Goal: Information Seeking & Learning: Learn about a topic

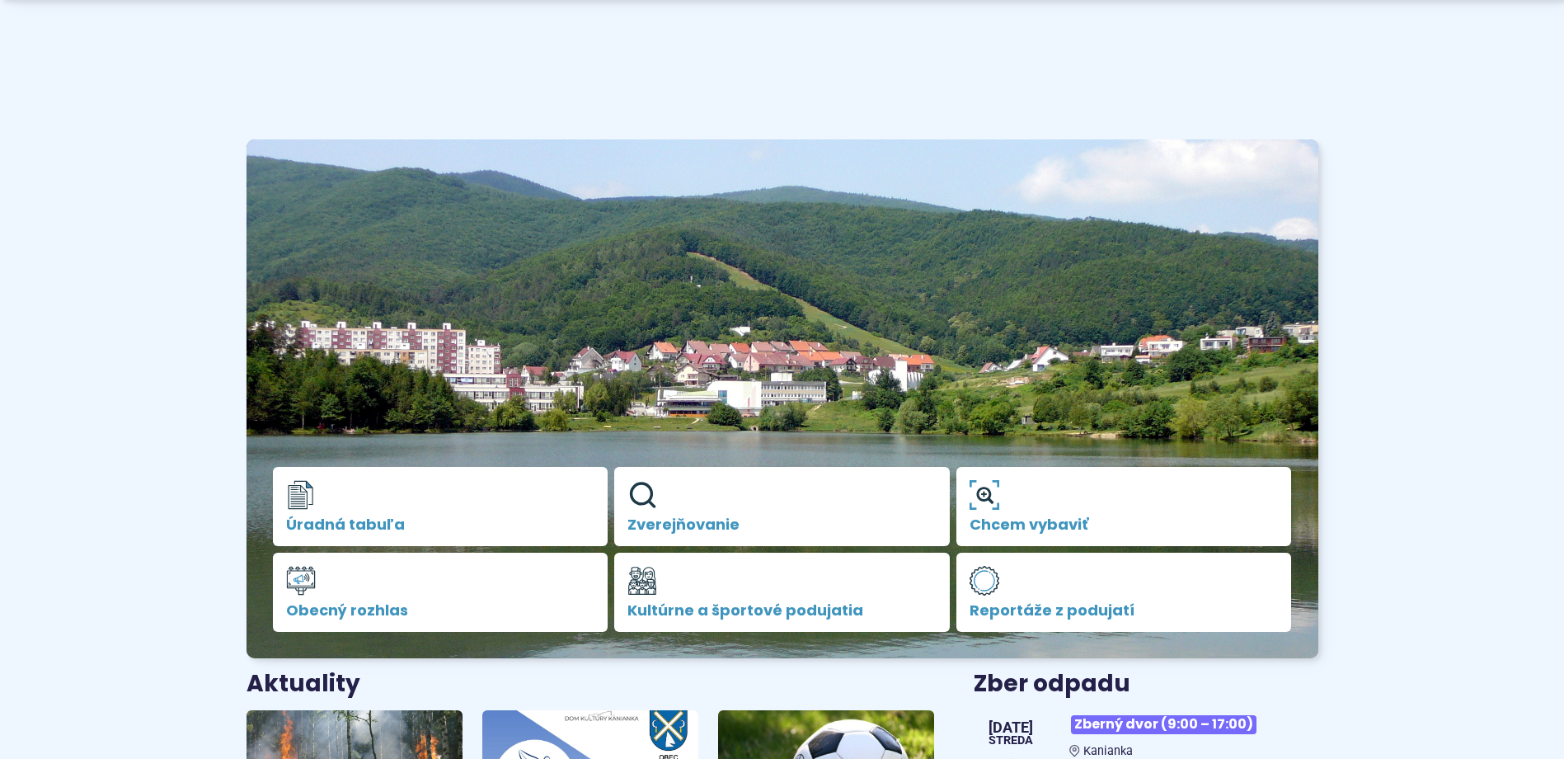
scroll to position [330, 0]
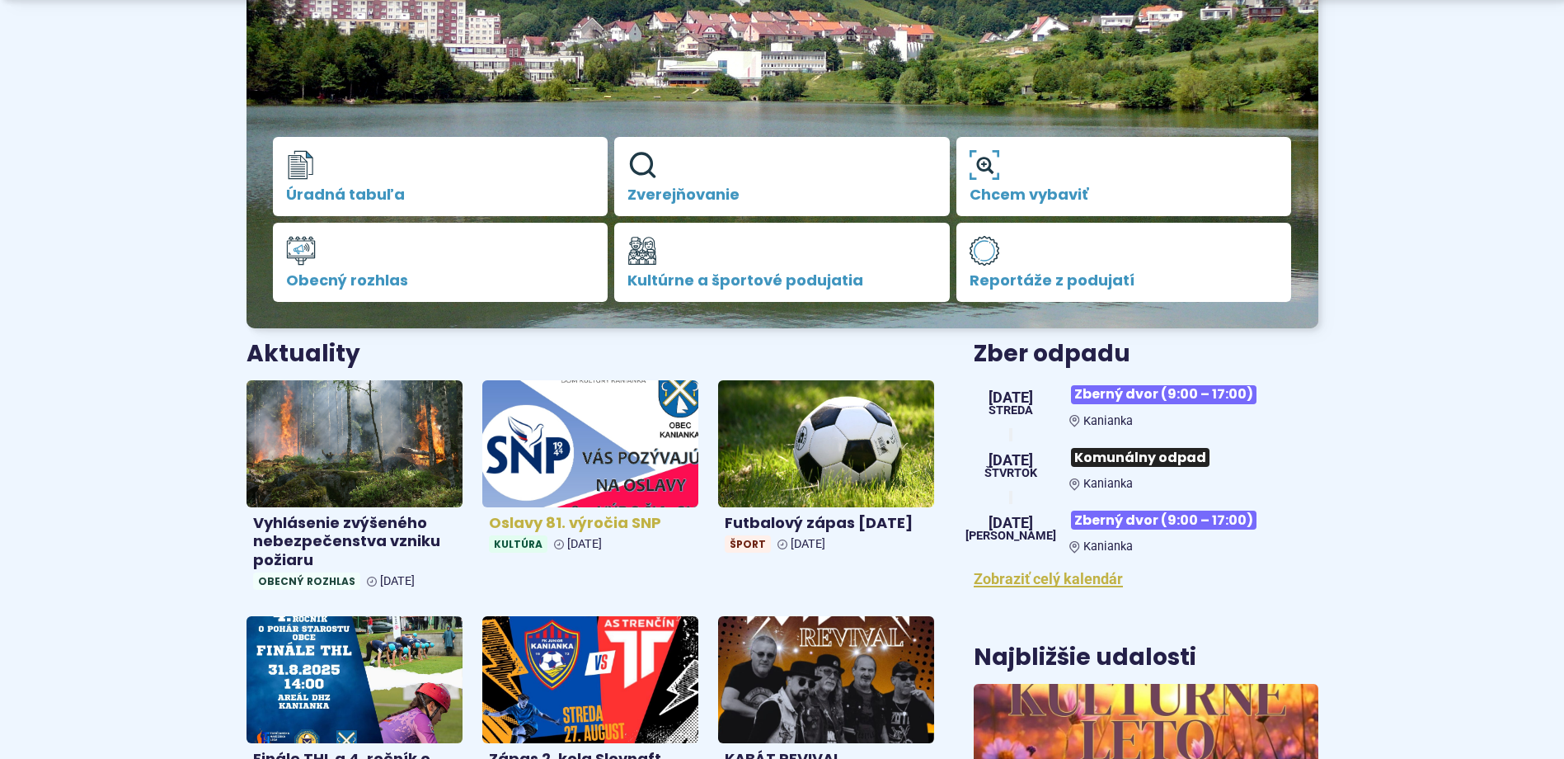
click at [634, 467] on img at bounding box center [590, 443] width 249 height 146
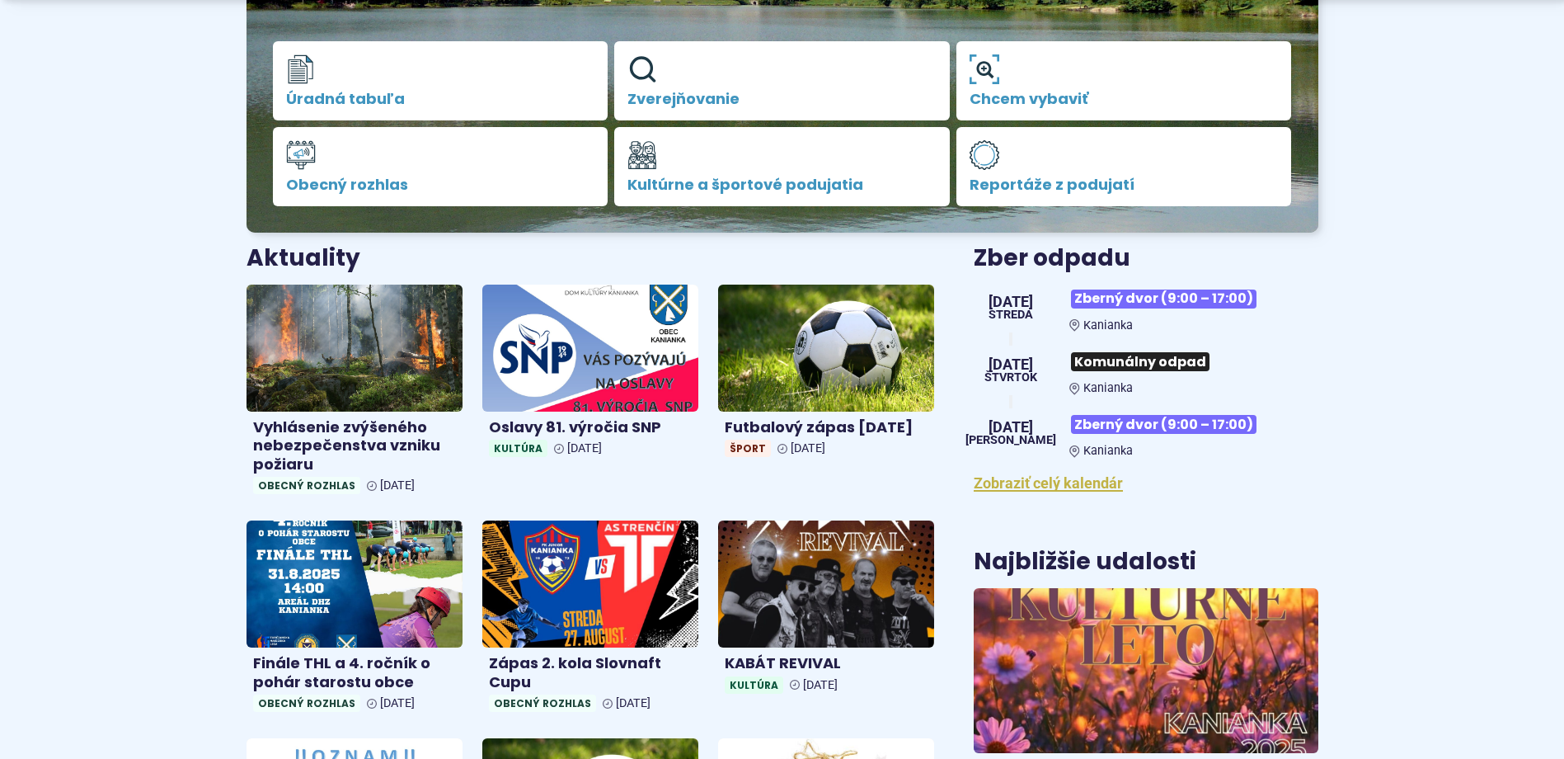
scroll to position [577, 0]
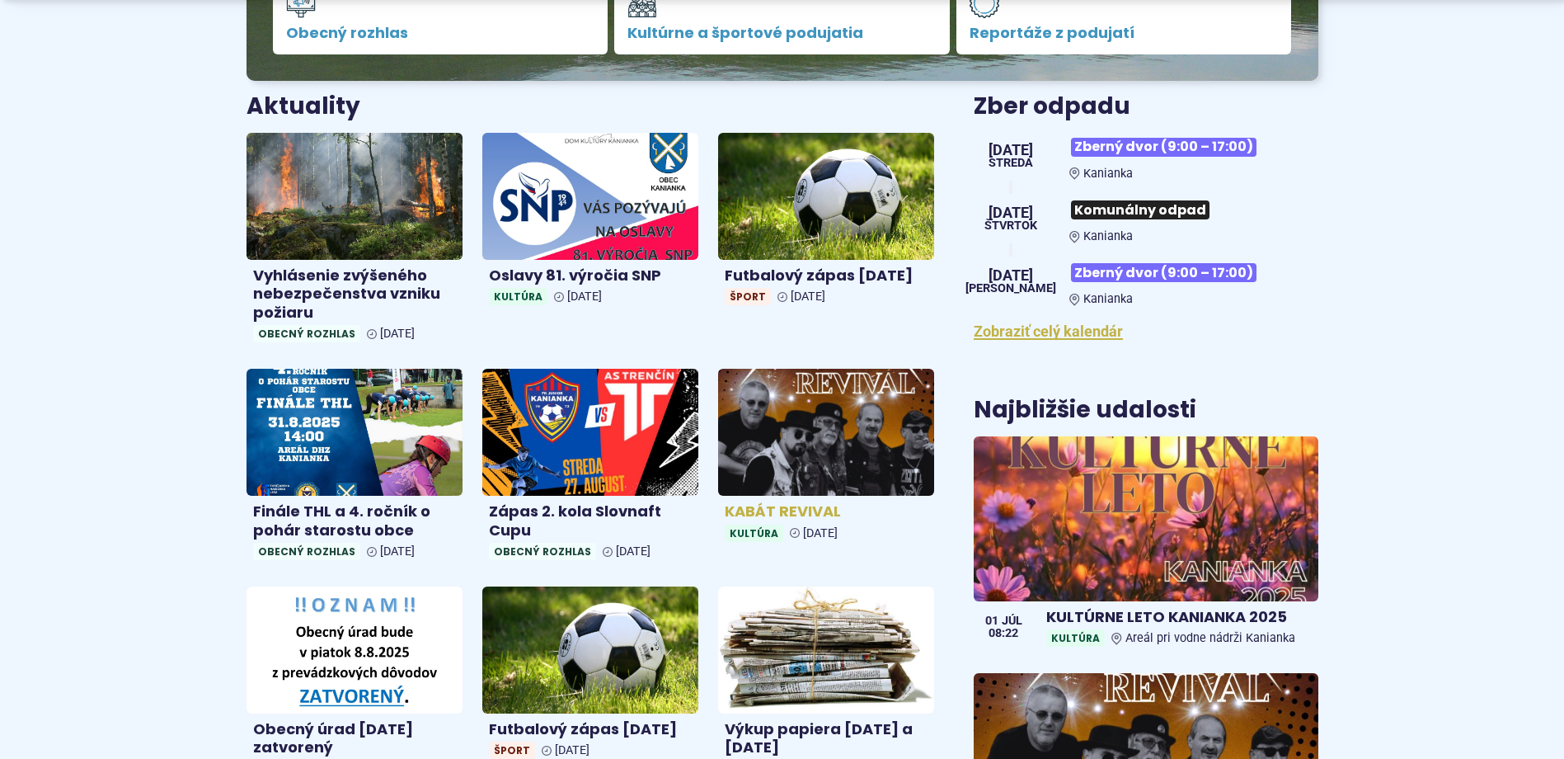
click at [890, 399] on img at bounding box center [826, 432] width 249 height 146
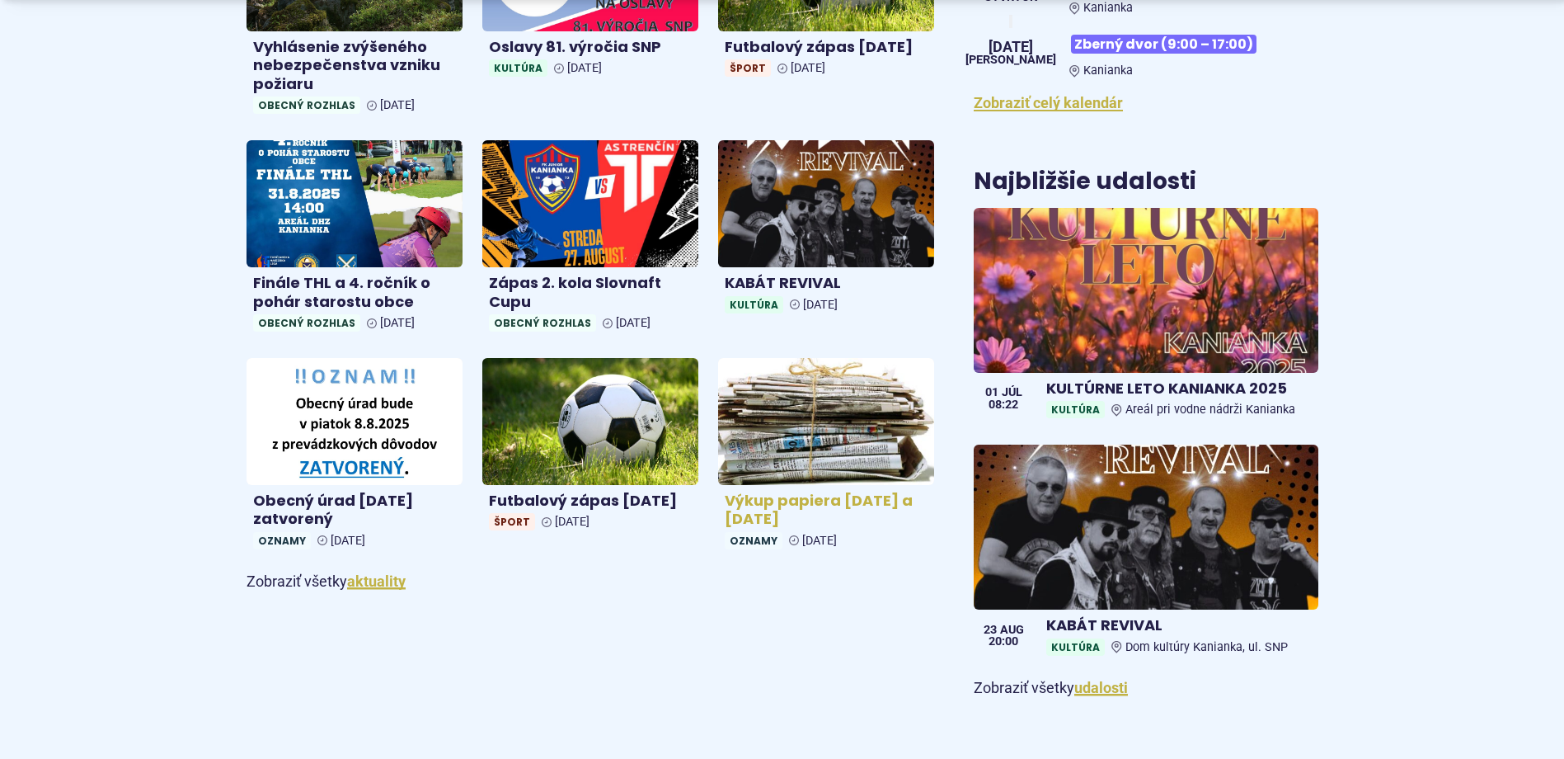
scroll to position [824, 0]
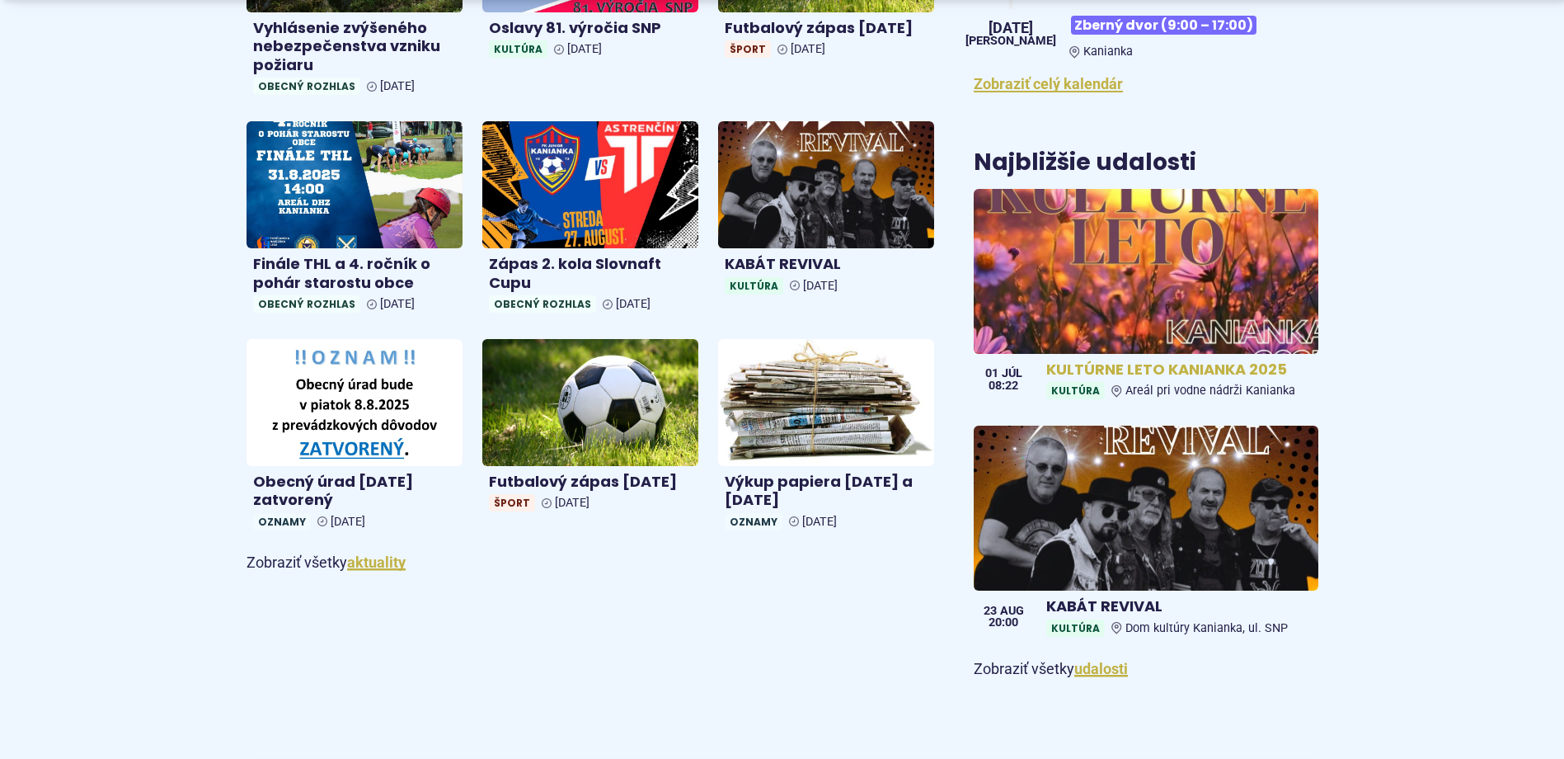
click at [1139, 264] on img at bounding box center [1146, 271] width 396 height 190
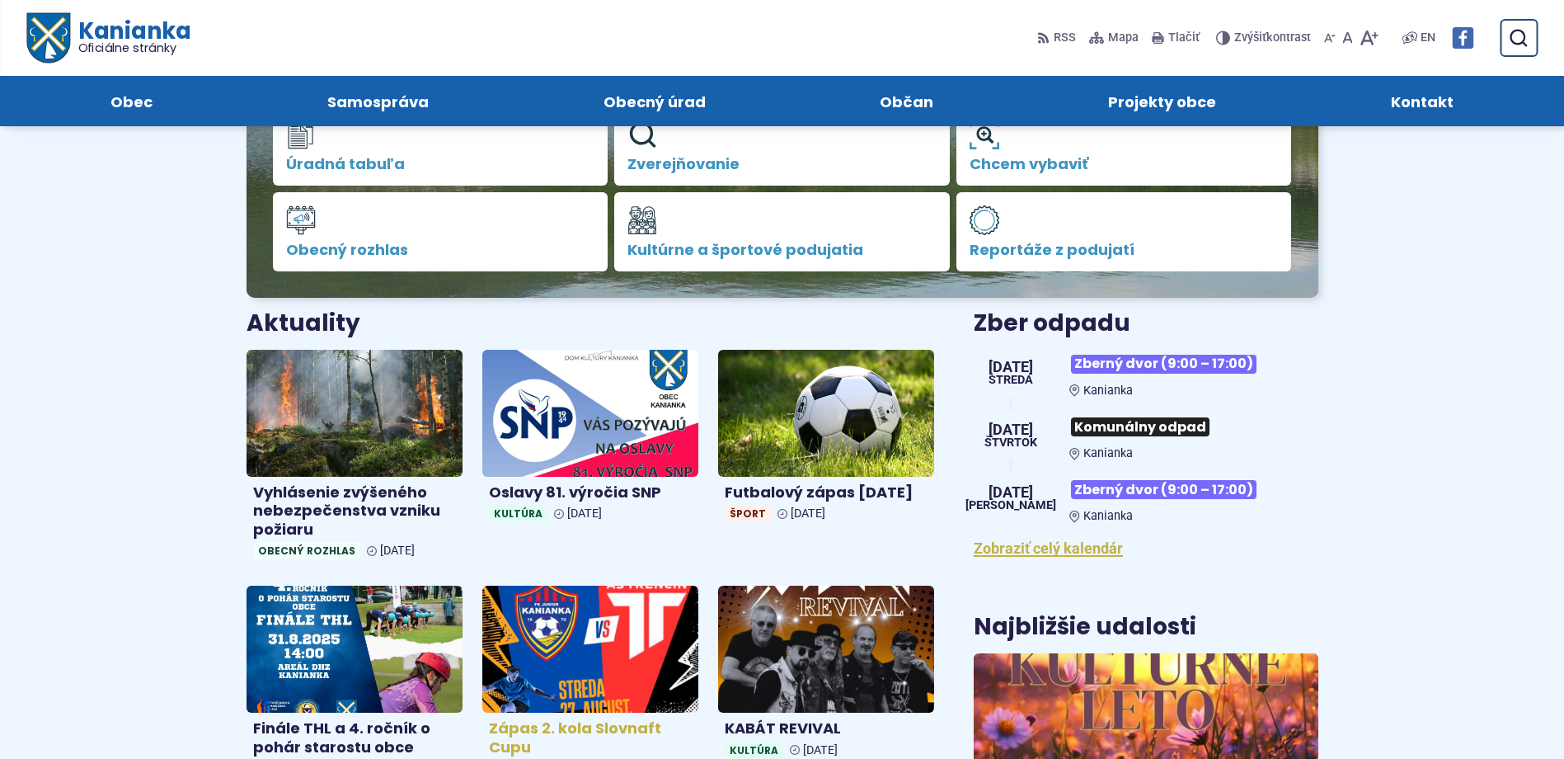
scroll to position [330, 0]
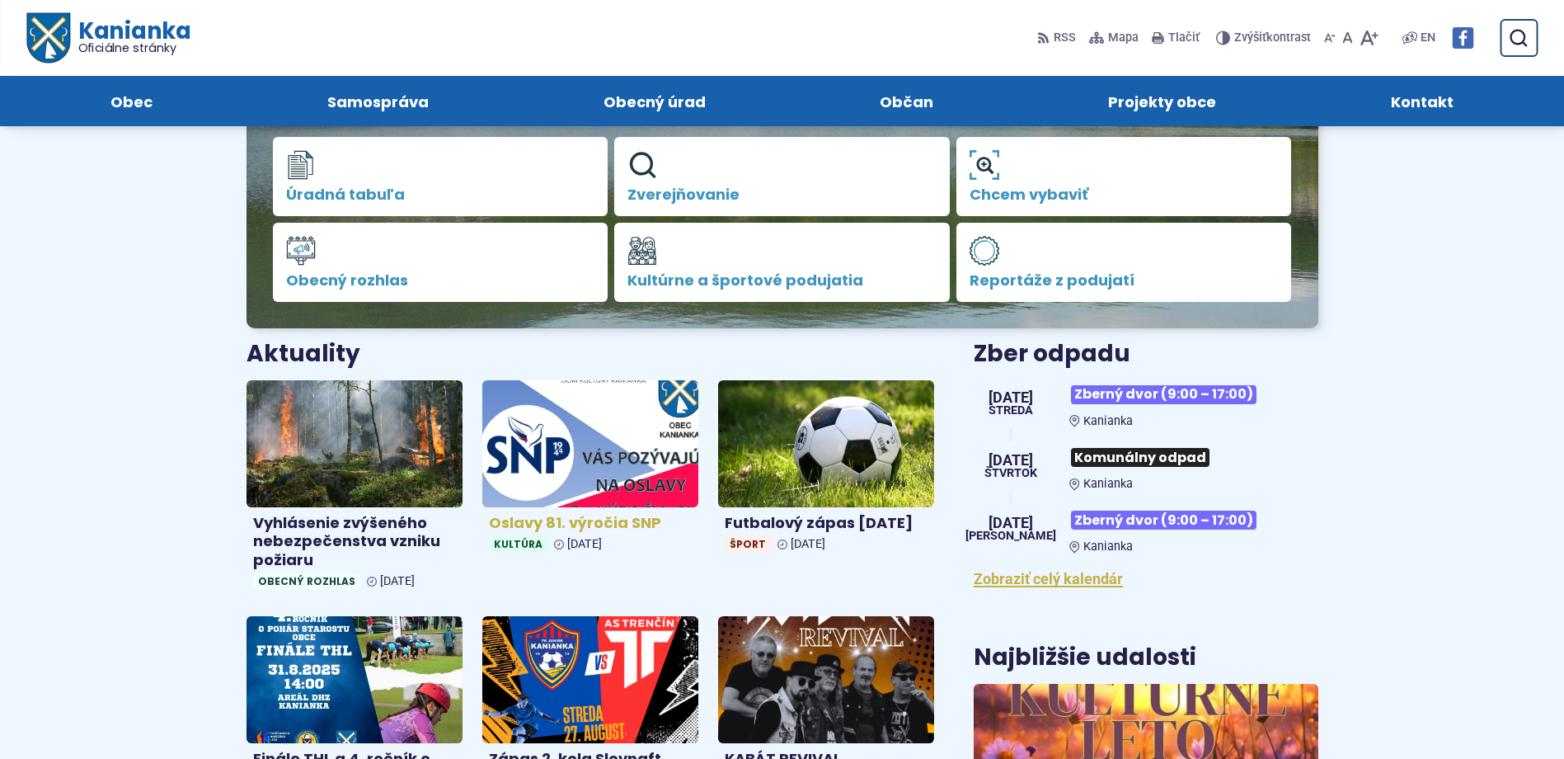
click at [615, 460] on img at bounding box center [590, 443] width 249 height 146
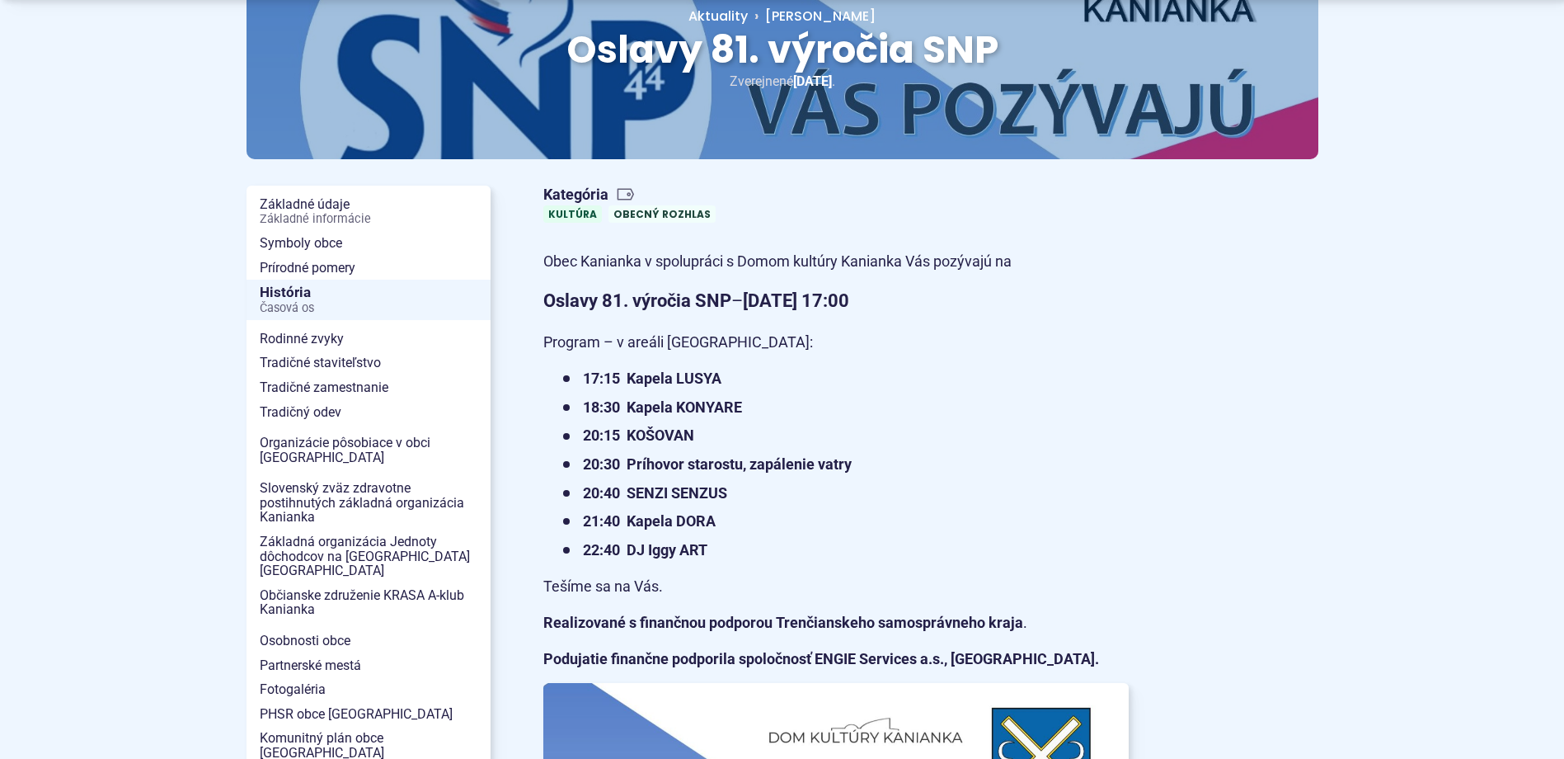
scroll to position [247, 0]
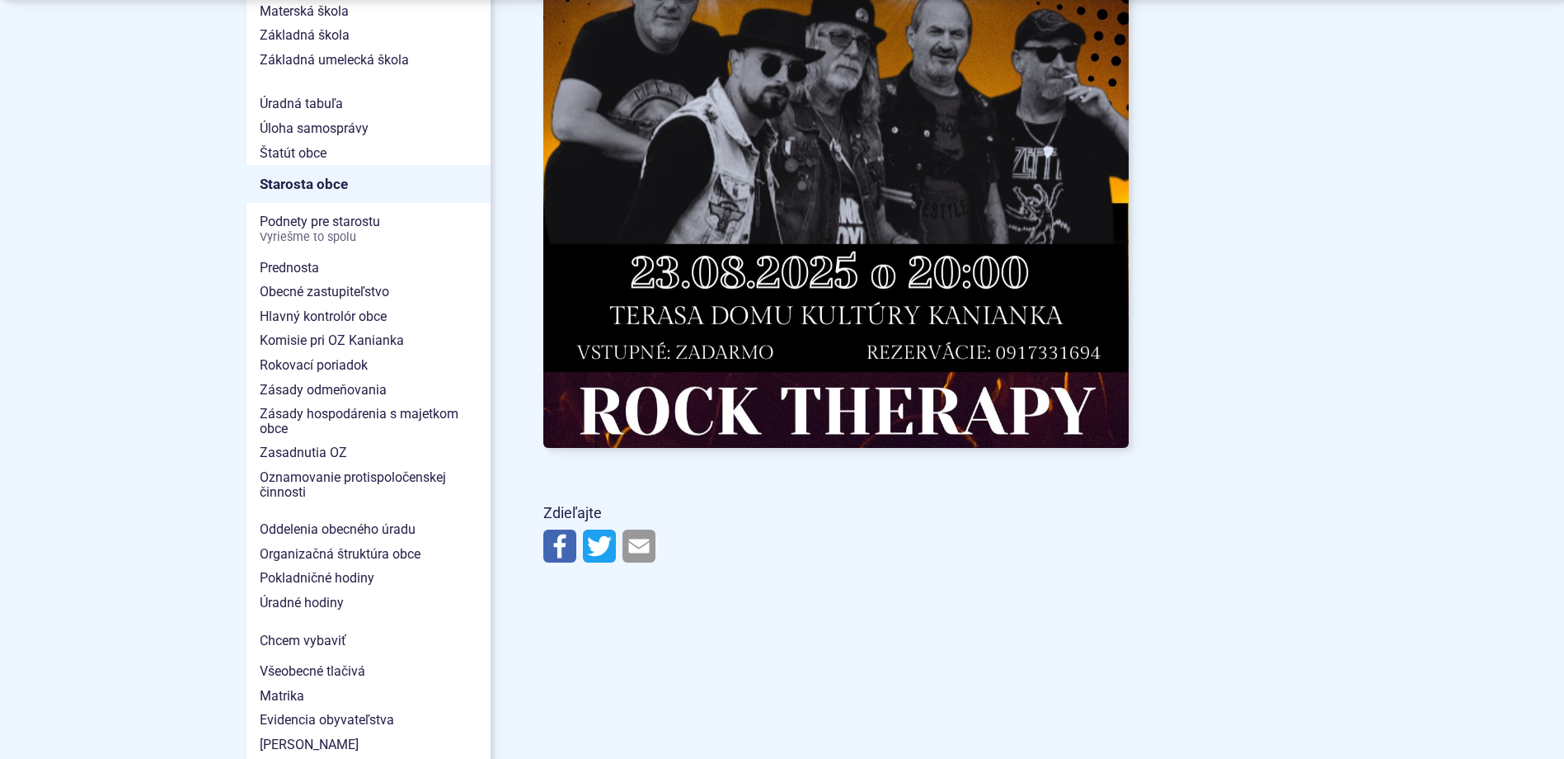
scroll to position [1072, 0]
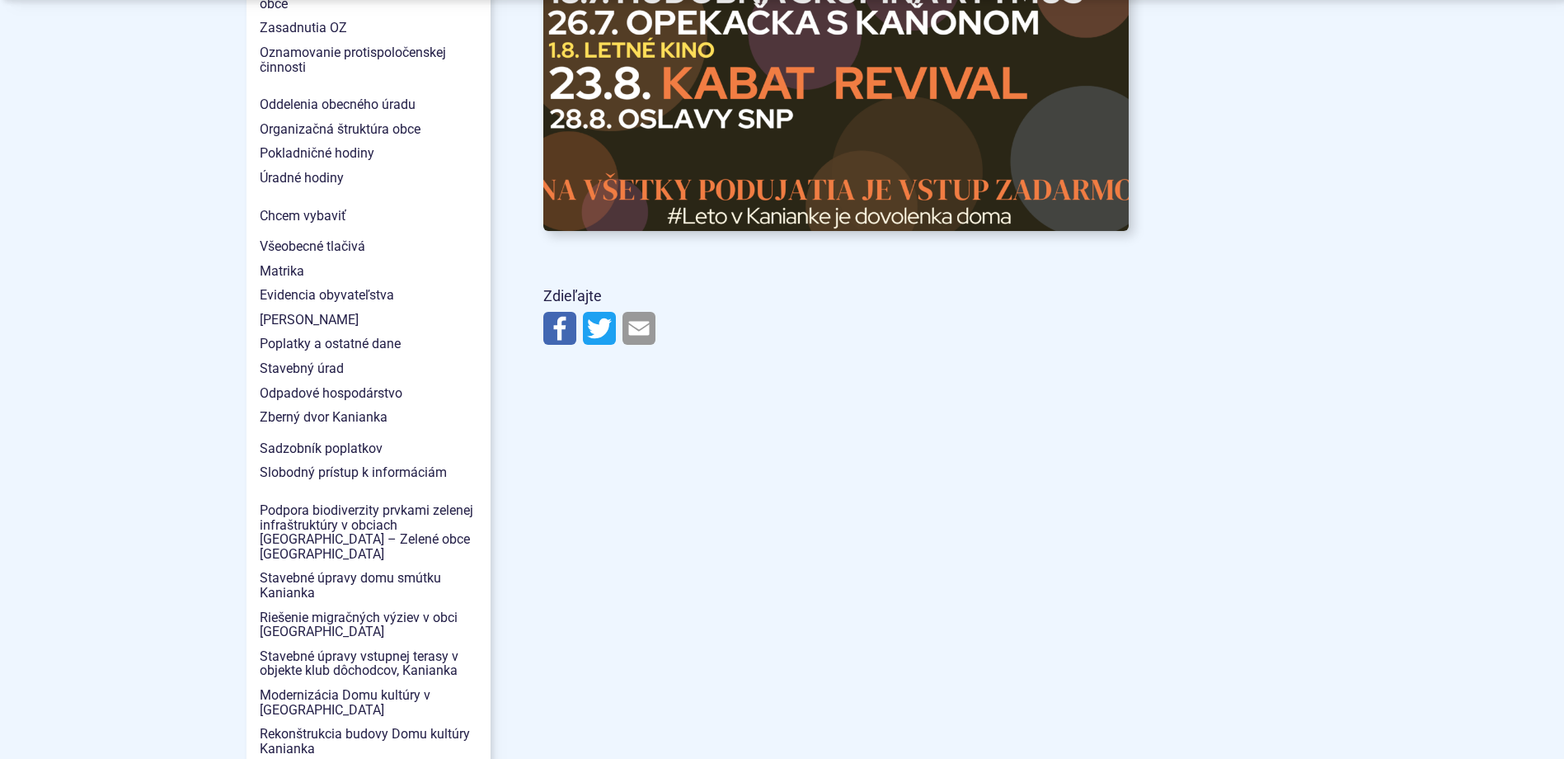
scroll to position [1484, 0]
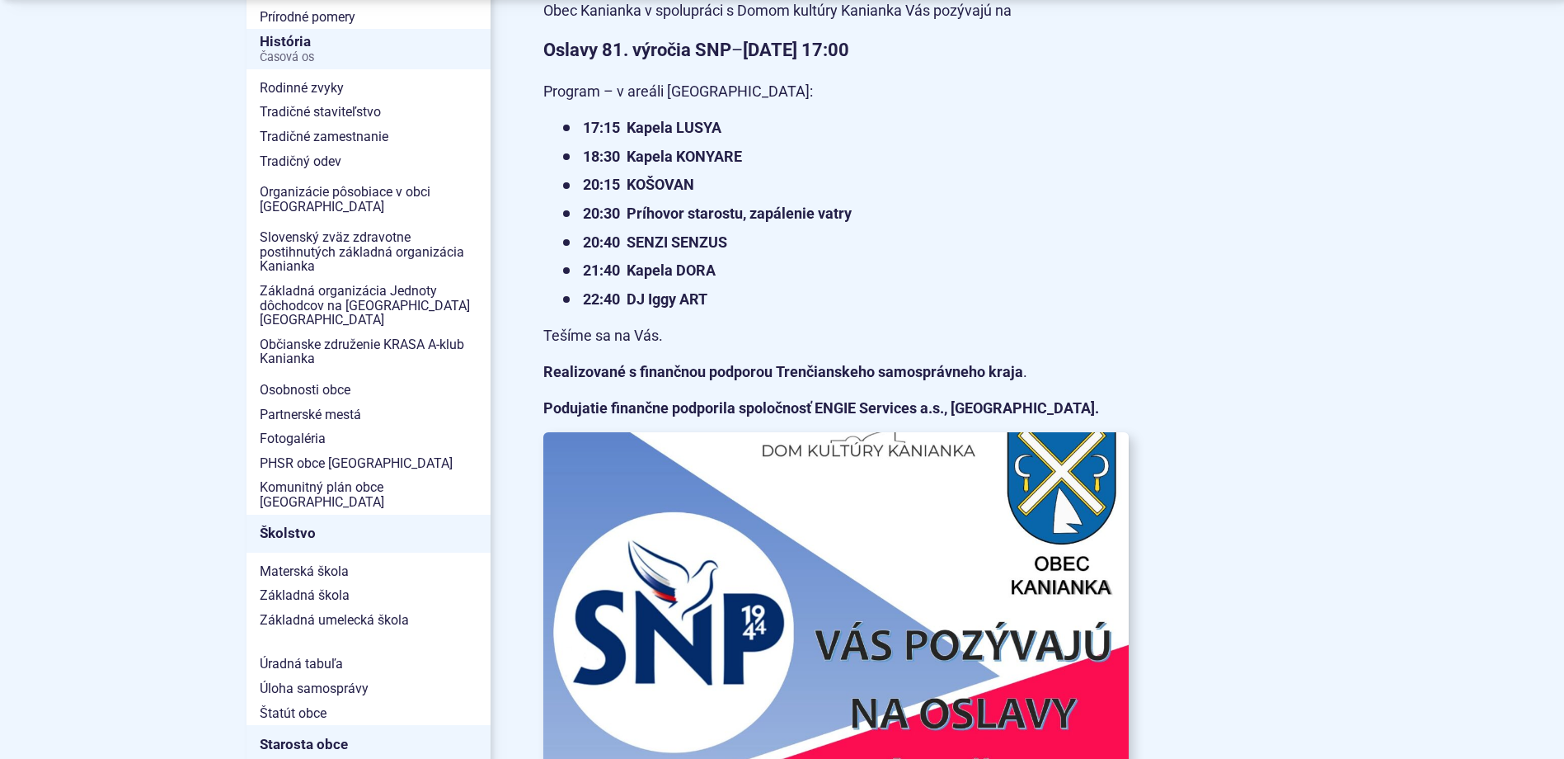
scroll to position [495, 0]
